Goal: Navigation & Orientation: Find specific page/section

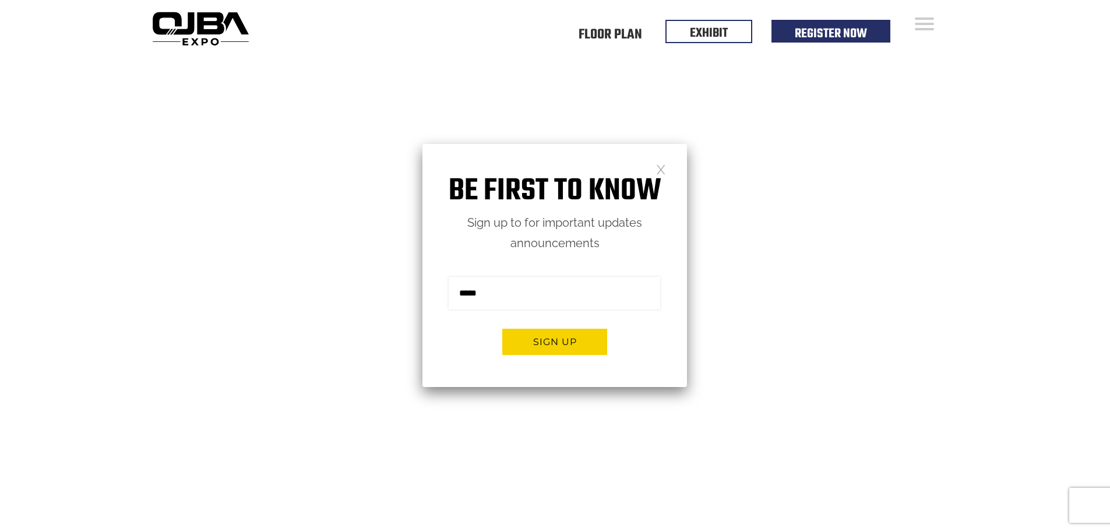
click at [659, 164] on link at bounding box center [661, 169] width 10 height 10
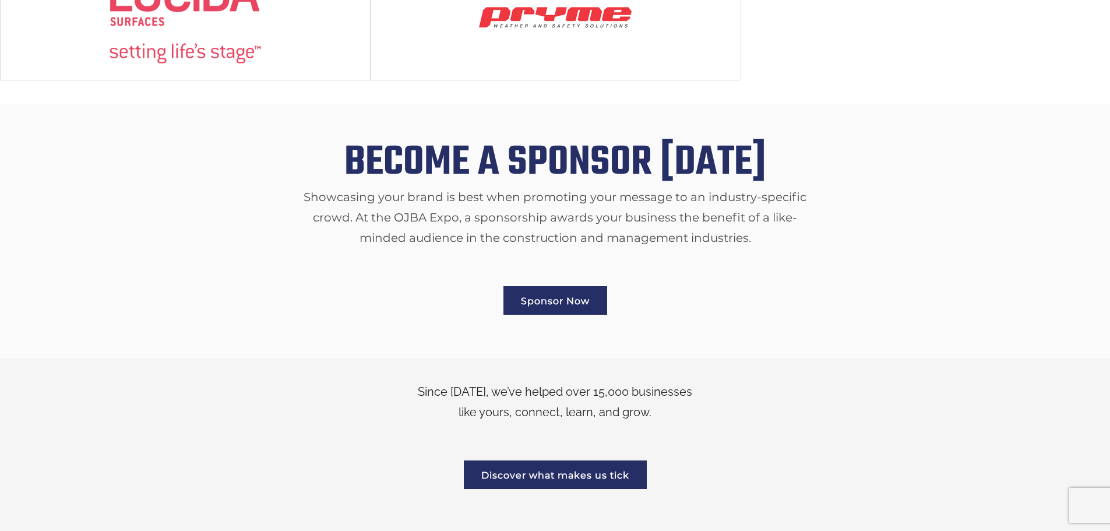
scroll to position [1787, 0]
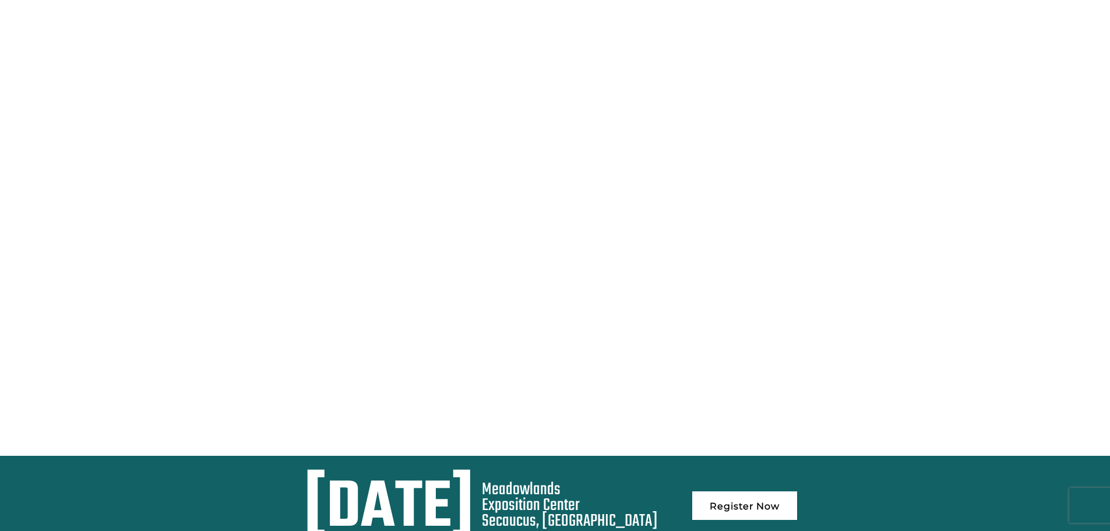
scroll to position [0, 0]
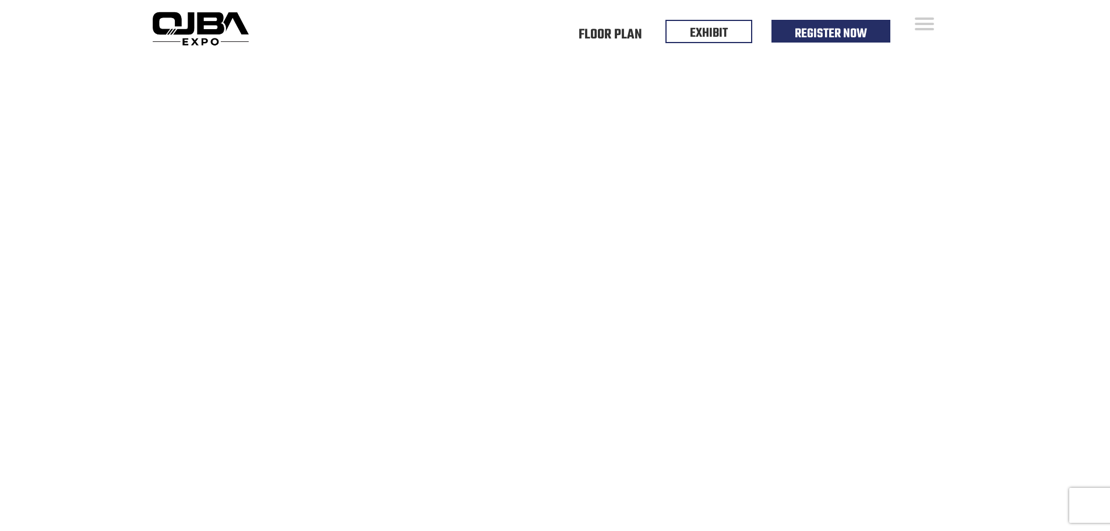
drag, startPoint x: 673, startPoint y: 172, endPoint x: 729, endPoint y: 228, distance: 79.5
copy div "[GEOGRAPHIC_DATA] [GEOGRAPHIC_DATA], [GEOGRAPHIC_DATA]"
click at [505, 50] on div "Floor Plan Floor Plan Events Floor Plan EXHIBIT Register Now" at bounding box center [609, 28] width 710 height 57
